Goal: Transaction & Acquisition: Purchase product/service

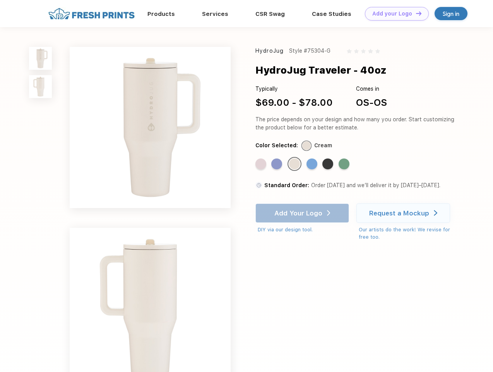
click at [394, 14] on link "Add your Logo Design Tool" at bounding box center [397, 14] width 64 height 14
click at [0, 0] on div "Design Tool" at bounding box center [0, 0] width 0 height 0
click at [415, 13] on link "Add your Logo Design Tool" at bounding box center [397, 14] width 64 height 14
click at [41, 58] on img at bounding box center [40, 58] width 23 height 23
click at [41, 87] on img at bounding box center [40, 86] width 23 height 23
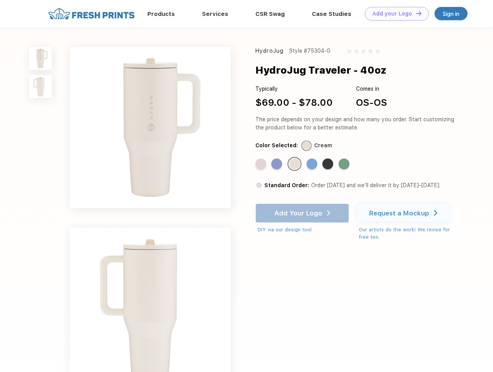
click at [262, 164] on div "Standard Color" at bounding box center [261, 163] width 11 height 11
click at [278, 164] on div "Standard Color" at bounding box center [276, 163] width 11 height 11
click at [295, 164] on div "Standard Color" at bounding box center [294, 163] width 11 height 11
click at [313, 164] on div "Standard Color" at bounding box center [312, 163] width 11 height 11
click at [329, 164] on div "Standard Color" at bounding box center [327, 163] width 11 height 11
